Goal: Task Accomplishment & Management: Manage account settings

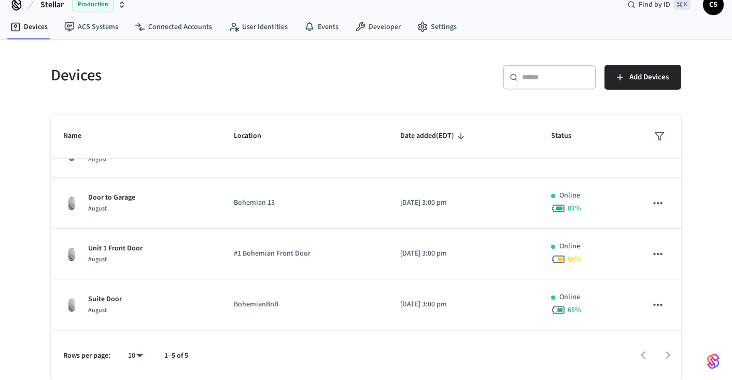
scroll to position [15, 0]
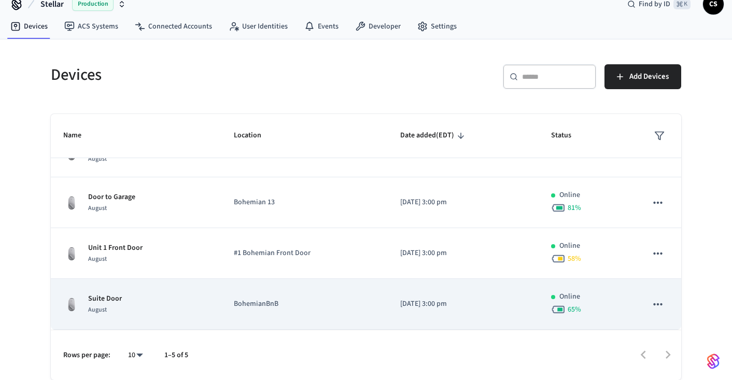
click at [131, 302] on div "Suite Door August" at bounding box center [136, 304] width 146 height 22
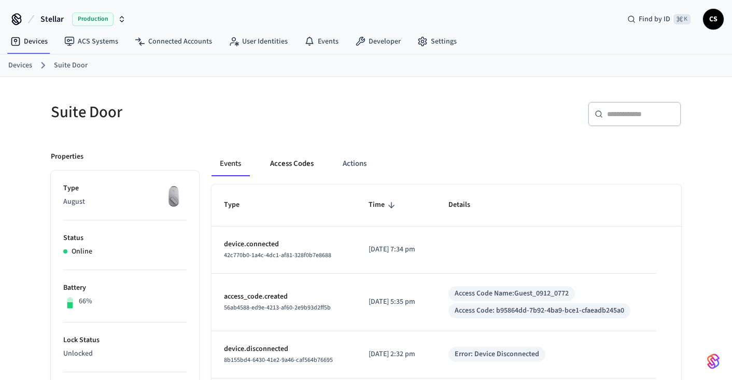
click at [292, 164] on button "Access Codes" at bounding box center [292, 163] width 60 height 25
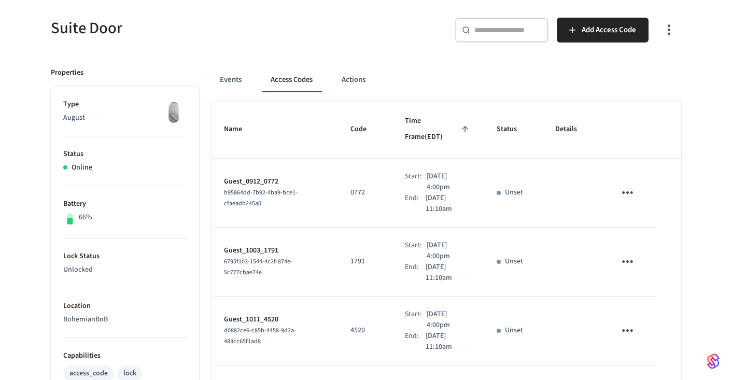
scroll to position [87, 0]
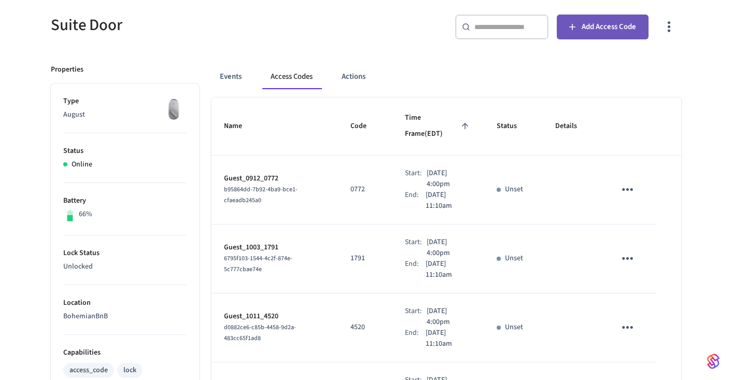
click at [613, 26] on span "Add Access Code" at bounding box center [609, 26] width 54 height 13
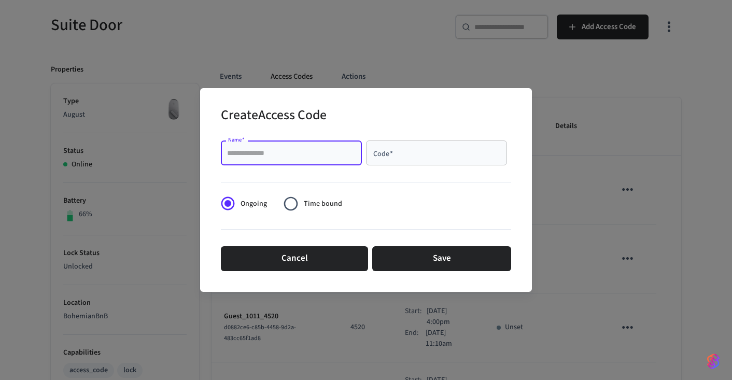
click at [312, 153] on input "Name   *" at bounding box center [291, 153] width 129 height 10
type input "**********"
click at [397, 149] on input "Code   *" at bounding box center [436, 153] width 129 height 10
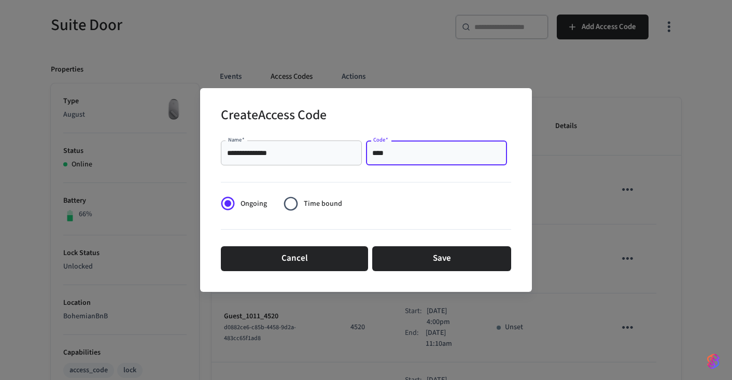
type input "****"
click at [318, 207] on span "Time bound" at bounding box center [323, 204] width 38 height 11
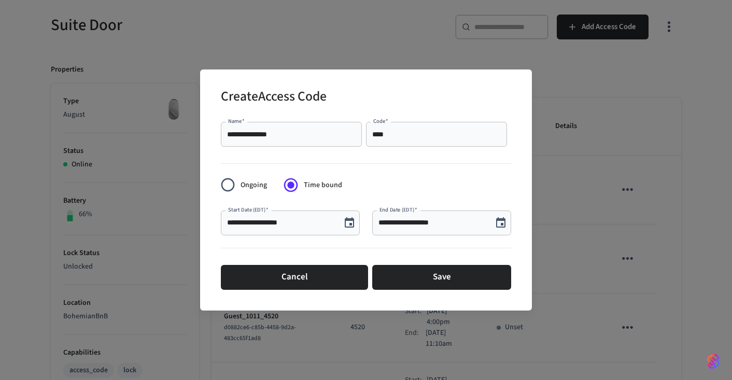
click at [351, 222] on icon "Choose date, selected date is Aug 14, 2025" at bounding box center [349, 223] width 12 height 12
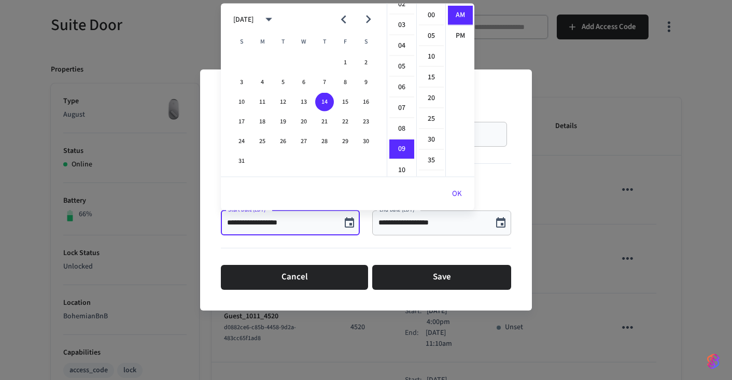
scroll to position [51, 0]
click at [402, 44] on li "04" at bounding box center [401, 48] width 25 height 20
click at [460, 33] on li "PM" at bounding box center [460, 35] width 25 height 19
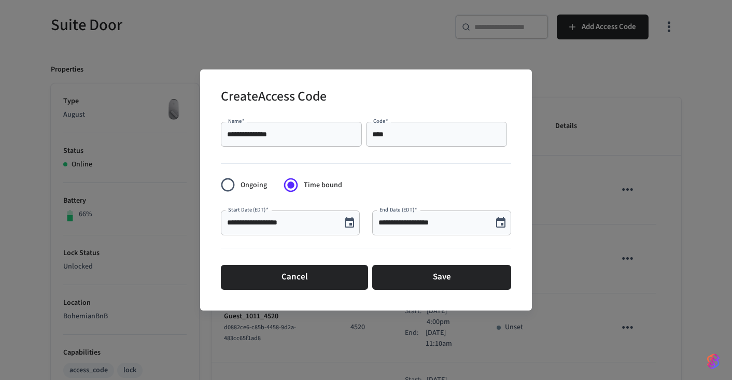
scroll to position [19, 0]
click at [351, 221] on icon "Choose date, selected date is Aug 14, 2025" at bounding box center [349, 223] width 12 height 12
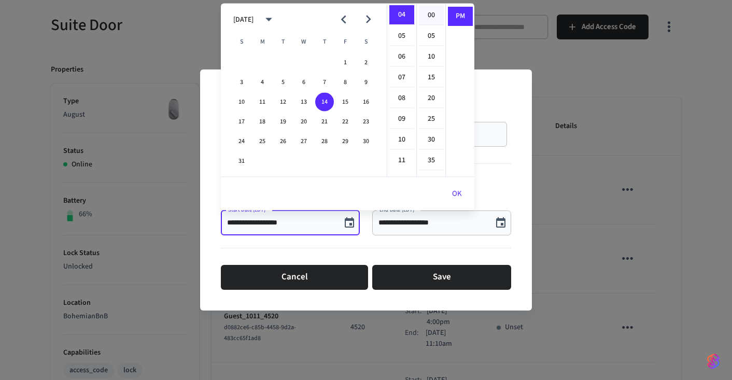
click at [427, 16] on li "00" at bounding box center [431, 16] width 25 height 20
type input "**********"
click at [459, 192] on button "OK" at bounding box center [457, 193] width 35 height 25
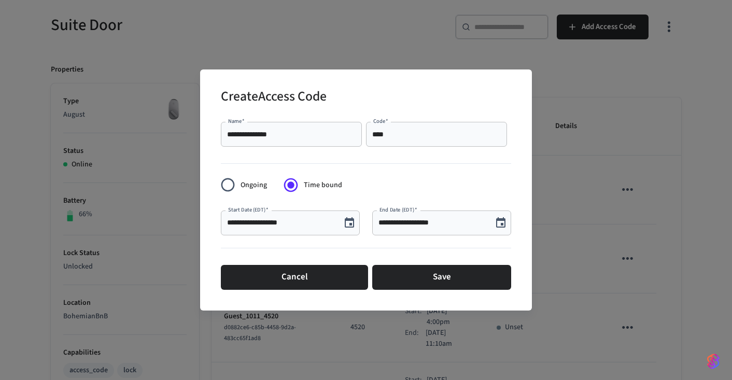
click at [501, 221] on icon "Choose date, selected date is Aug 14, 2025" at bounding box center [501, 223] width 12 height 12
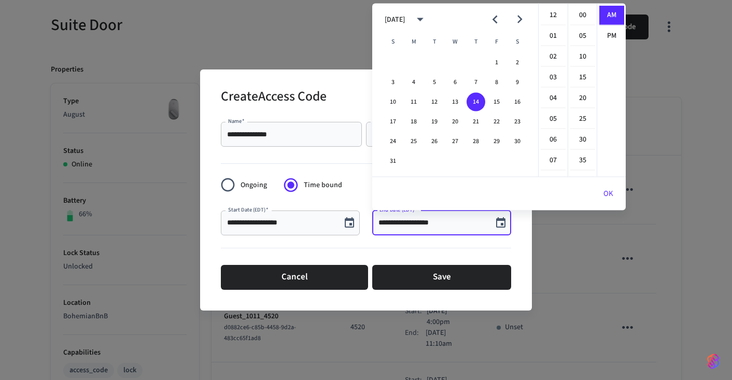
scroll to position [187, 0]
click at [457, 120] on button "20" at bounding box center [455, 121] width 19 height 19
click at [553, 57] on li "11" at bounding box center [553, 56] width 25 height 19
click at [609, 193] on button "OK" at bounding box center [608, 193] width 35 height 25
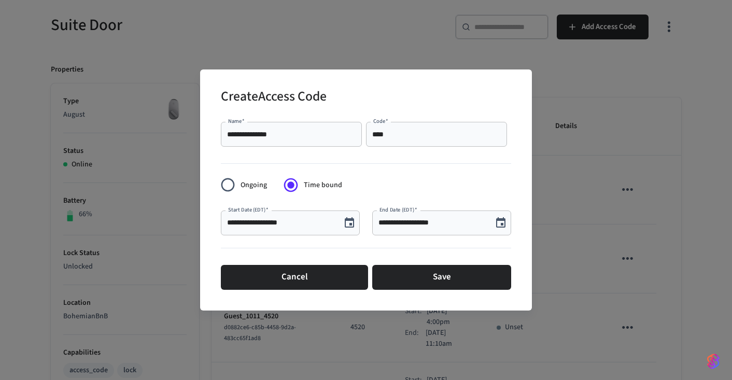
click at [501, 221] on icon "Choose date, selected date is Aug 20, 2025" at bounding box center [501, 223] width 12 height 12
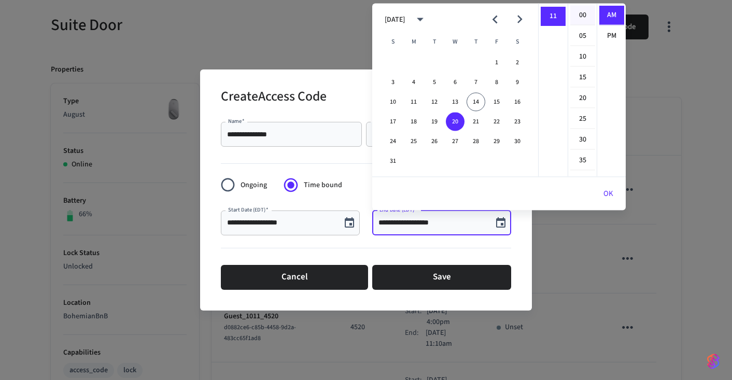
click at [585, 16] on li "00" at bounding box center [582, 16] width 25 height 20
type input "**********"
click at [608, 192] on button "OK" at bounding box center [608, 193] width 35 height 25
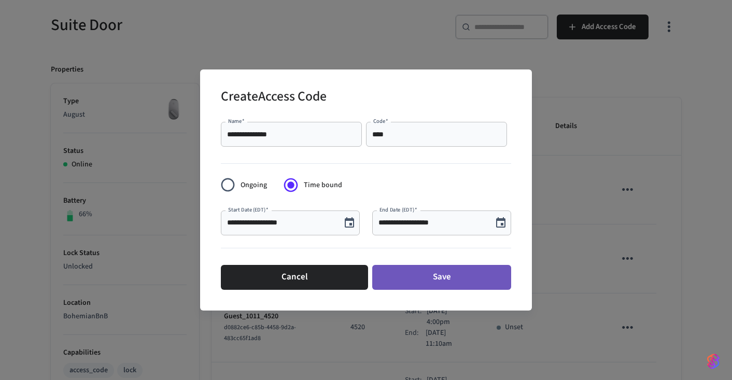
click at [440, 277] on button "Save" at bounding box center [441, 277] width 139 height 25
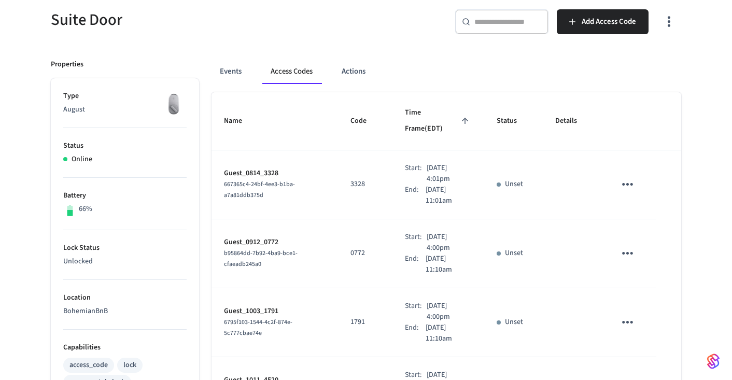
scroll to position [89, 0]
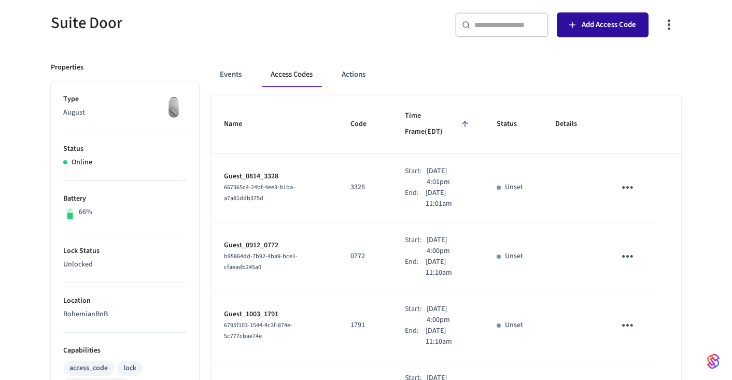
click at [608, 26] on span "Add Access Code" at bounding box center [609, 24] width 54 height 13
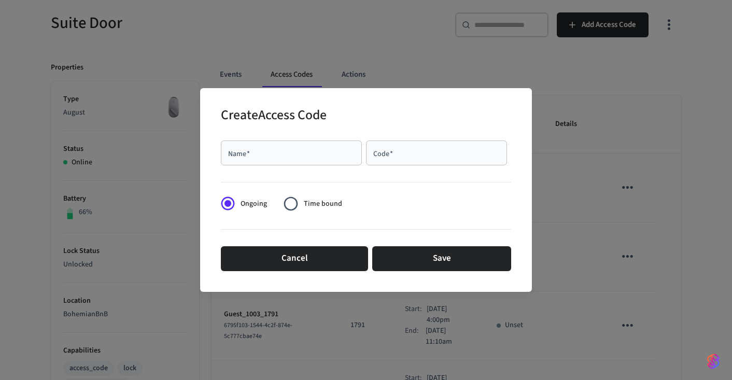
click at [317, 153] on input "Name   *" at bounding box center [291, 153] width 129 height 10
type input "**********"
click at [438, 153] on input "Code   *" at bounding box center [436, 153] width 129 height 10
type input "****"
click at [319, 201] on span "Time bound" at bounding box center [323, 204] width 38 height 11
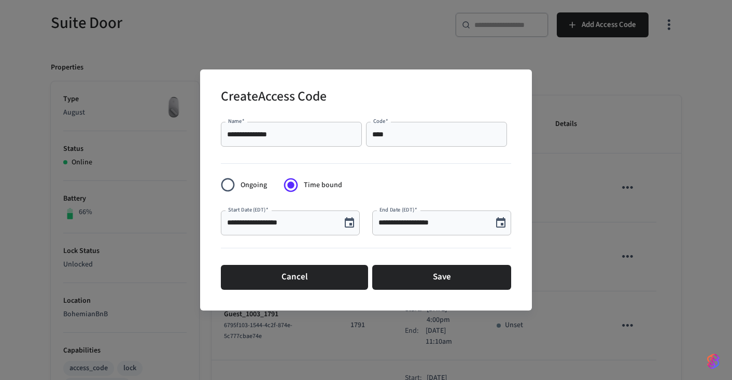
click at [351, 222] on icon "Choose date, selected date is Aug 14, 2025" at bounding box center [349, 223] width 12 height 12
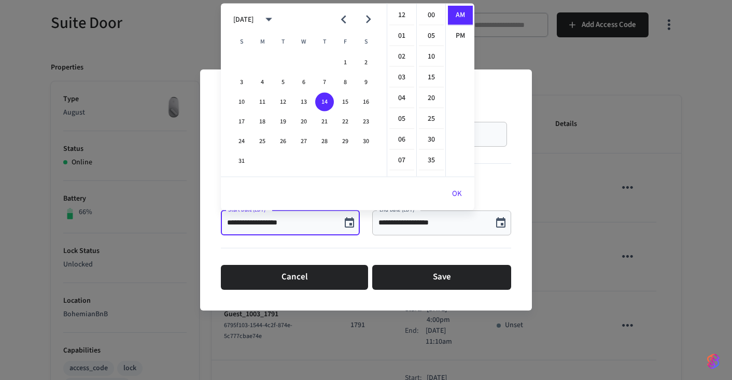
scroll to position [187, 0]
click at [241, 161] on button "31" at bounding box center [241, 161] width 19 height 19
click at [401, 9] on li "04" at bounding box center [401, 8] width 25 height 20
click at [430, 15] on li "00" at bounding box center [431, 16] width 25 height 20
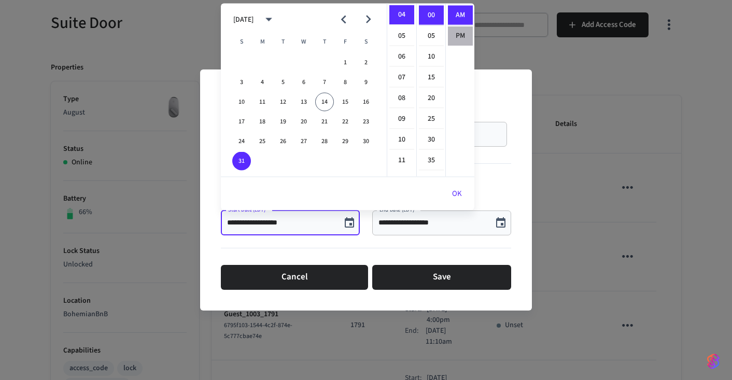
click at [458, 34] on li "PM" at bounding box center [460, 35] width 25 height 19
type input "**********"
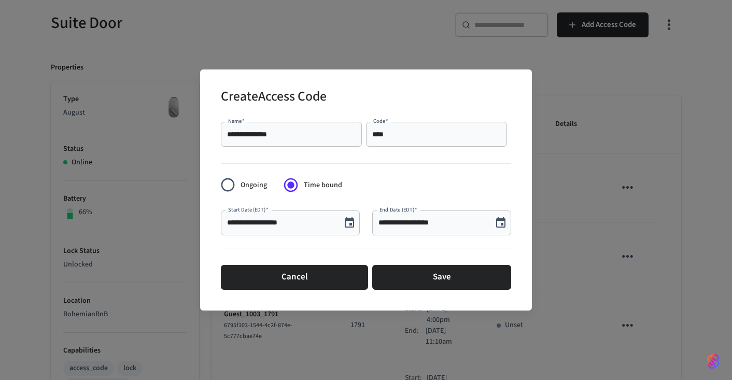
scroll to position [19, 0]
click at [502, 222] on icon "Choose date, selected date is Aug 14, 2025" at bounding box center [501, 223] width 12 height 12
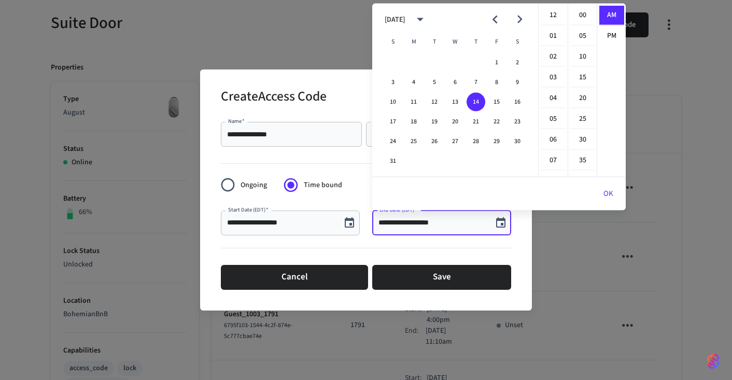
scroll to position [187, 0]
click at [519, 17] on icon "Next month" at bounding box center [519, 20] width 5 height 8
click at [476, 61] on button "4" at bounding box center [476, 62] width 19 height 19
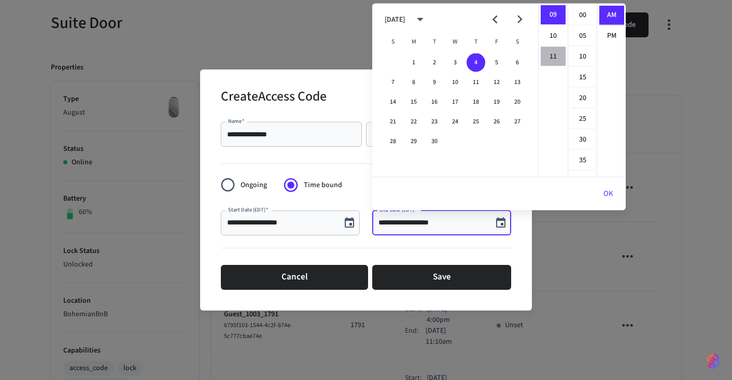
click at [555, 58] on li "11" at bounding box center [553, 56] width 25 height 19
click at [579, 15] on li "00" at bounding box center [582, 16] width 25 height 20
type input "**********"
click at [609, 195] on button "OK" at bounding box center [608, 193] width 35 height 25
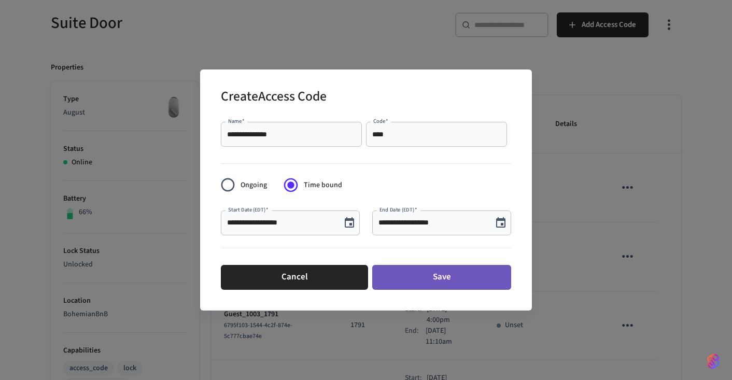
click at [460, 278] on button "Save" at bounding box center [441, 277] width 139 height 25
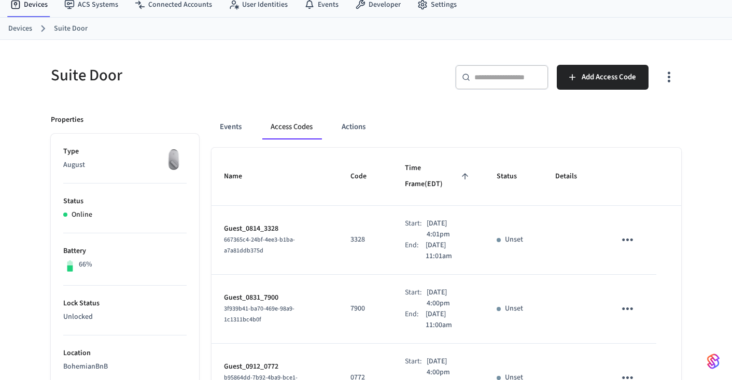
scroll to position [0, 0]
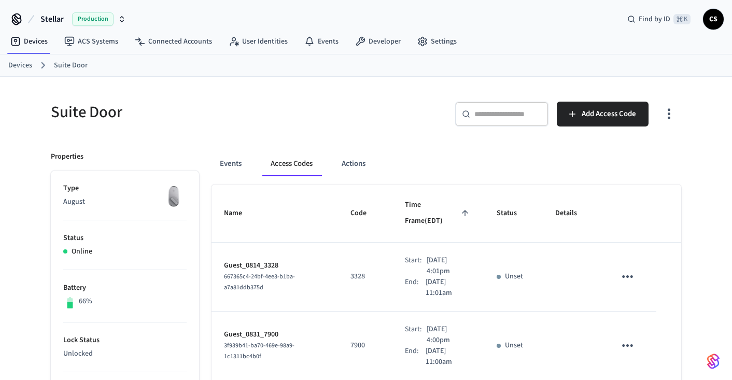
click at [21, 64] on link "Devices" at bounding box center [20, 65] width 24 height 11
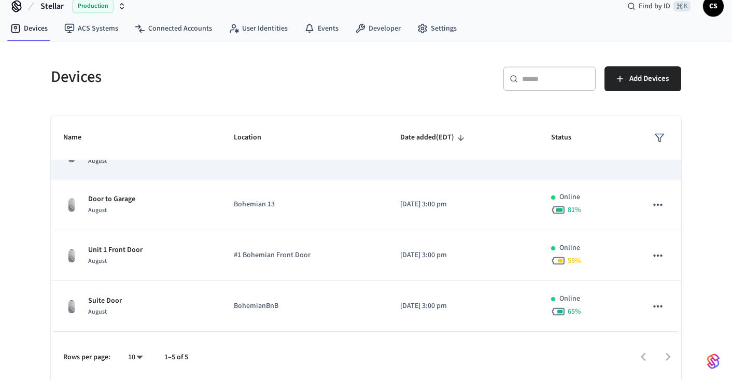
scroll to position [15, 0]
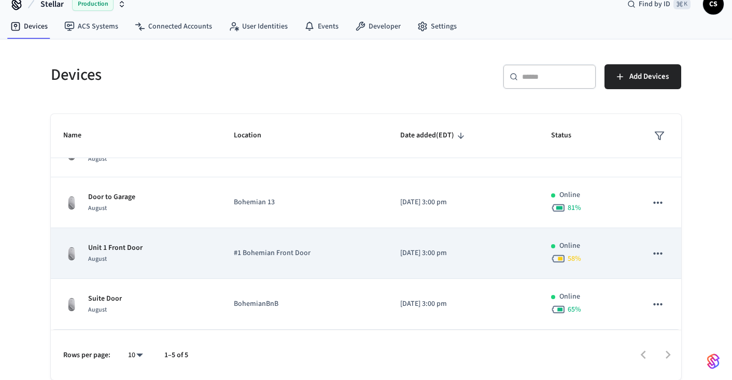
click at [124, 249] on p "Unit 1 Front Door" at bounding box center [115, 248] width 54 height 11
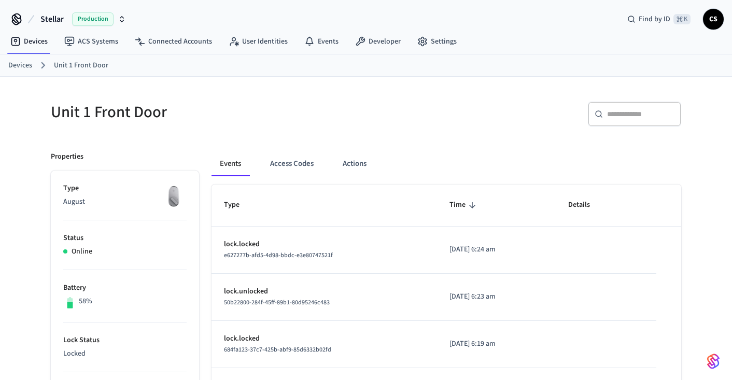
scroll to position [3, 0]
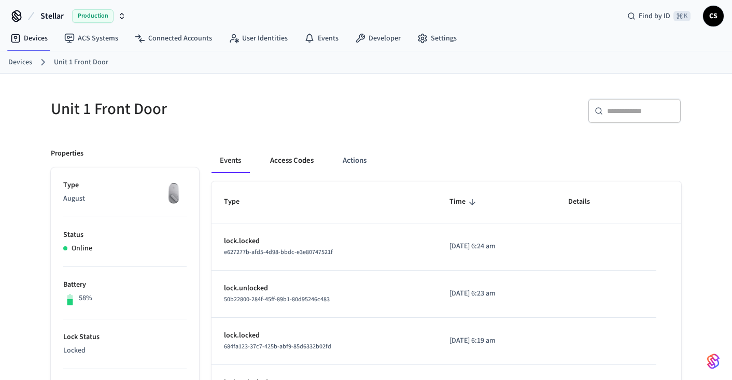
click at [303, 159] on button "Access Codes" at bounding box center [292, 160] width 60 height 25
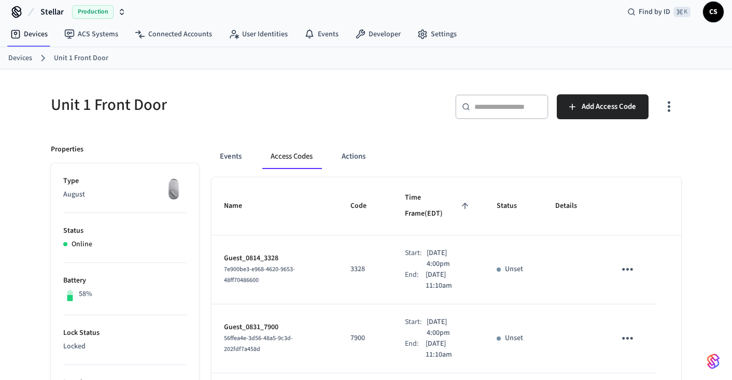
scroll to position [0, 0]
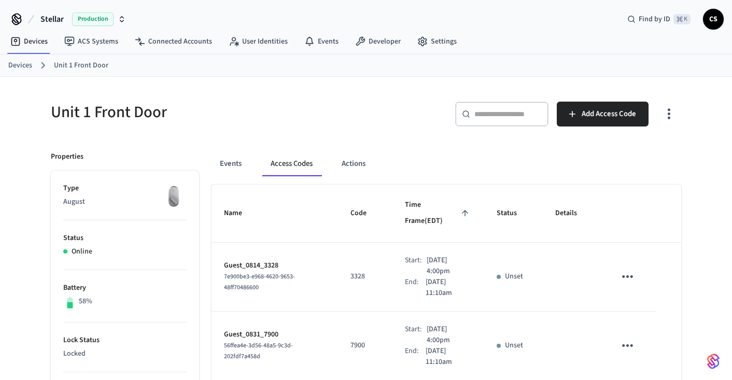
click at [22, 64] on link "Devices" at bounding box center [20, 65] width 24 height 11
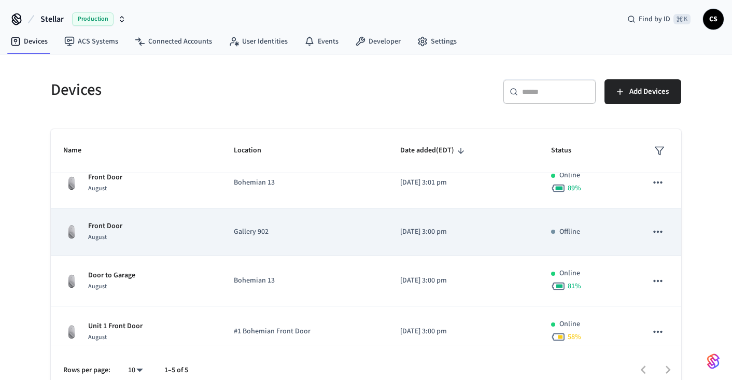
scroll to position [4, 0]
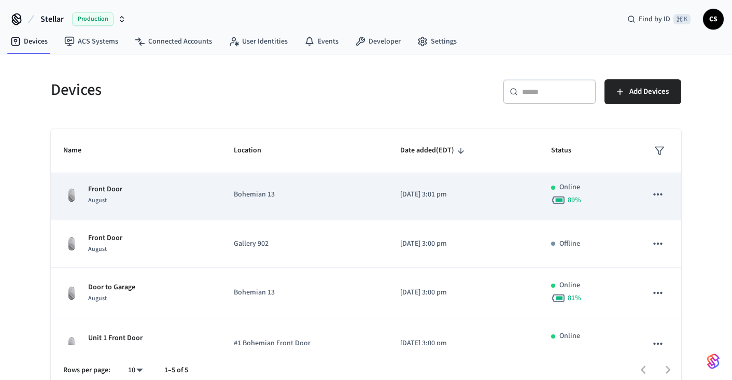
click at [115, 190] on p "Front Door" at bounding box center [105, 189] width 34 height 11
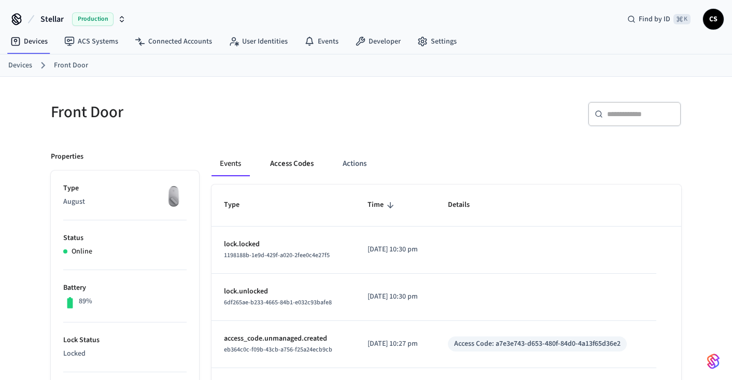
click at [292, 165] on button "Access Codes" at bounding box center [292, 163] width 60 height 25
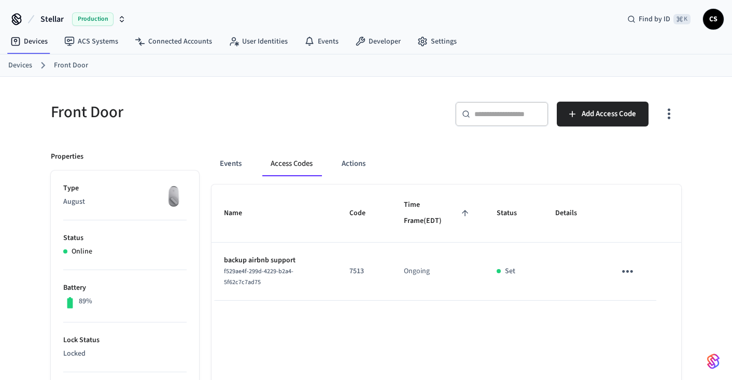
click at [16, 66] on link "Devices" at bounding box center [20, 65] width 24 height 11
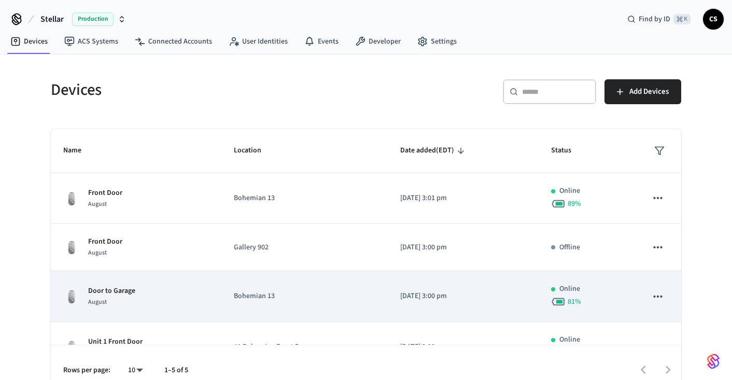
click at [112, 291] on p "Door to Garage" at bounding box center [111, 291] width 47 height 11
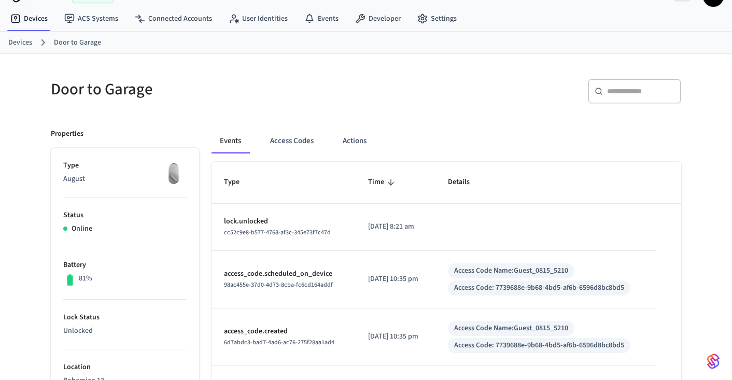
scroll to position [26, 0]
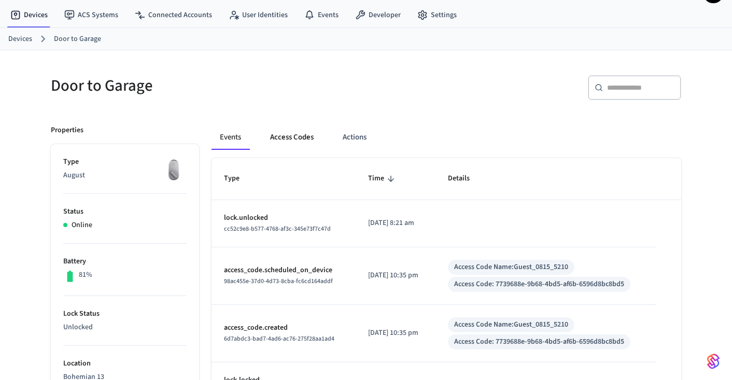
click at [307, 135] on button "Access Codes" at bounding box center [292, 137] width 60 height 25
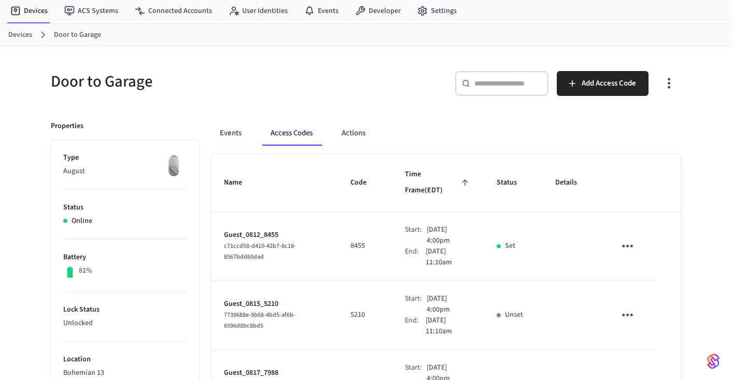
scroll to position [0, 0]
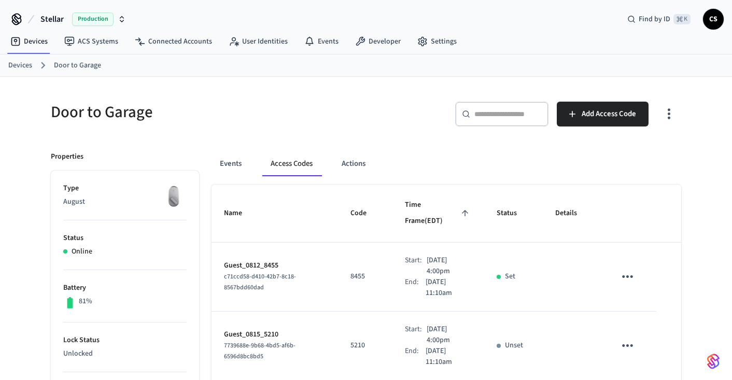
click at [20, 66] on link "Devices" at bounding box center [20, 65] width 24 height 11
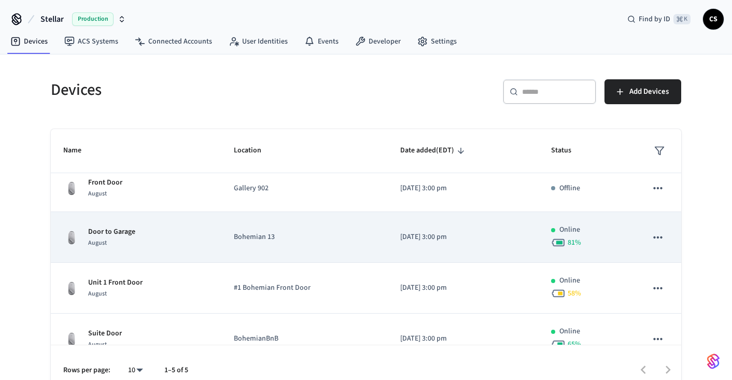
scroll to position [79, 0]
